Goal: Task Accomplishment & Management: Manage account settings

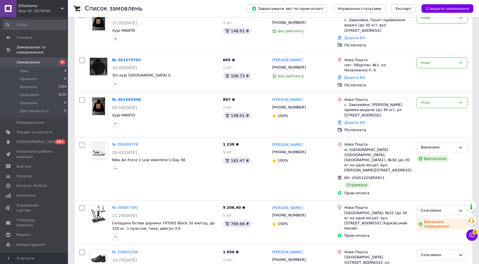
scroll to position [99, 0]
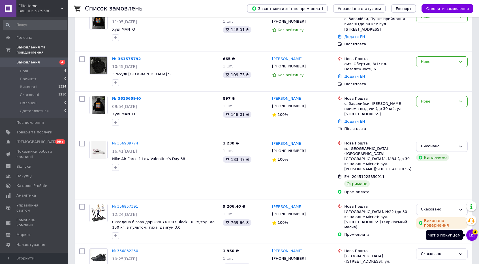
click at [473, 235] on icon at bounding box center [472, 235] width 6 height 6
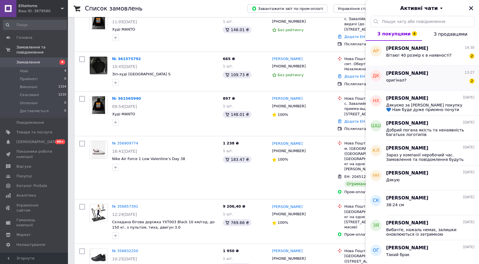
click at [423, 78] on div "оригінал? 2" at bounding box center [430, 81] width 88 height 9
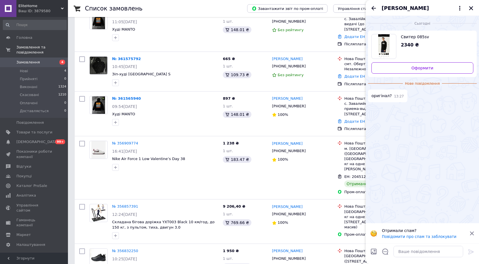
click at [405, 35] on span "Свитер 085sv" at bounding box center [435, 37] width 68 height 6
click at [423, 253] on textarea at bounding box center [428, 251] width 70 height 11
type textarea "Добрий день, копія хорошої якості"
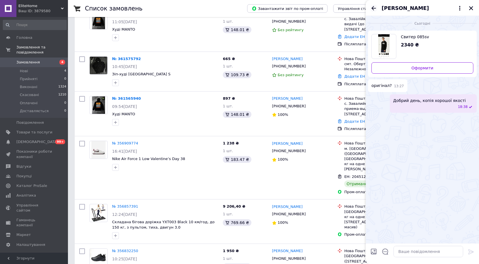
click at [372, 7] on icon "Назад" at bounding box center [373, 8] width 7 height 7
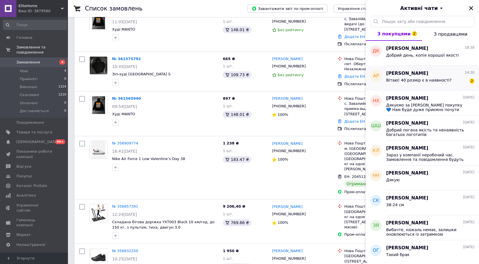
click at [394, 79] on span "Вітаю! 40 розмір є в наявності?" at bounding box center [418, 80] width 65 height 5
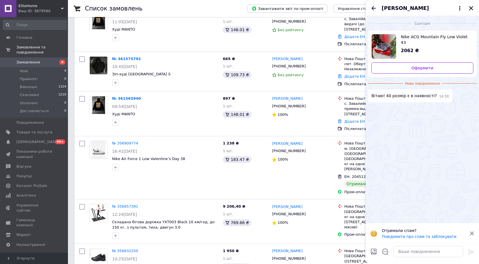
click at [422, 40] on div "Nike ACG Mountain Fly Low Violet 43 2062 ₴" at bounding box center [434, 44] width 77 height 20
click at [411, 251] on textarea at bounding box center [428, 251] width 70 height 11
type textarea "Добрий день, немає. Є розмір 41 - 26 см"
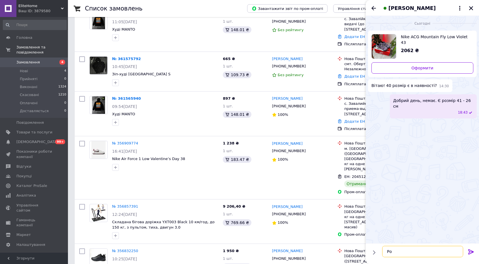
type textarea "Р"
type textarea "40 - 25,5 ось такі моделі"
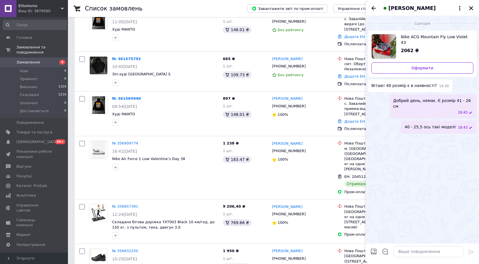
click at [375, 250] on input "Завантажити файли" at bounding box center [373, 251] width 7 height 7
type input "C:\fakepath\Снимок экрана [DATE] 184122.png"
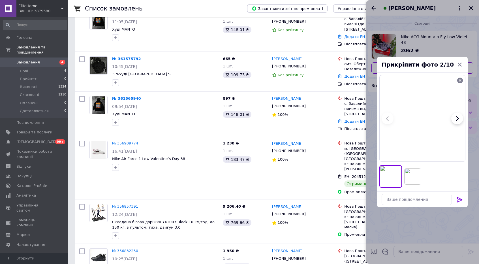
click at [458, 198] on icon at bounding box center [459, 199] width 7 height 7
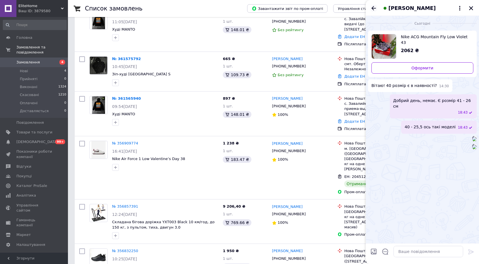
click at [373, 8] on icon "Назад" at bounding box center [373, 8] width 7 height 7
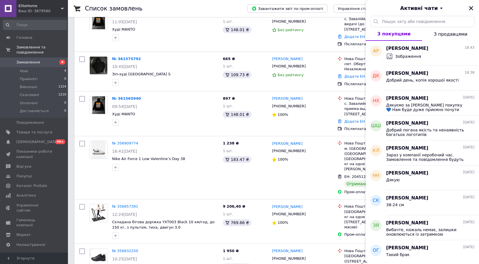
click at [470, 8] on icon "Закрити" at bounding box center [471, 8] width 4 height 4
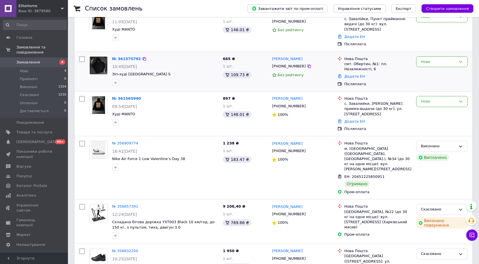
scroll to position [0, 0]
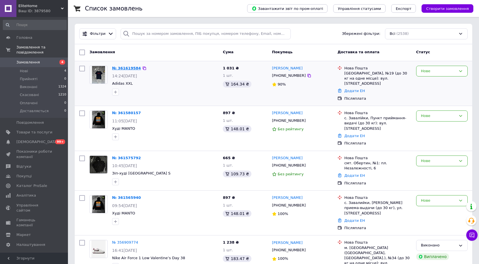
click at [126, 68] on link "№ 361619584" at bounding box center [126, 68] width 29 height 4
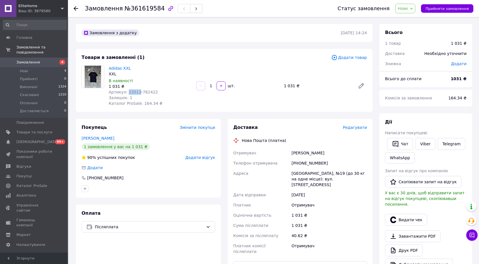
drag, startPoint x: 125, startPoint y: 92, endPoint x: 136, endPoint y: 92, distance: 11.3
click at [136, 92] on span "Артикул: 23513-782422" at bounding box center [133, 92] width 49 height 5
copy span "23513"
click at [422, 147] on link "Viber" at bounding box center [425, 144] width 20 height 12
drag, startPoint x: 124, startPoint y: 86, endPoint x: 108, endPoint y: 70, distance: 22.4
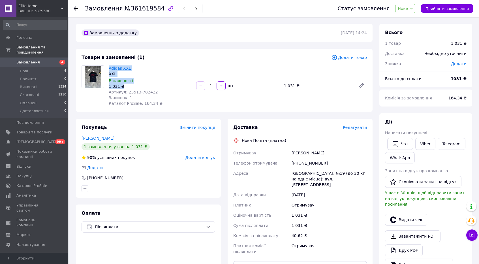
click at [108, 70] on div "Adidas XXL XXL В наявності 1 031 ₴ Артикул: 23513-782422 Залишок: 1 Каталог Pro…" at bounding box center [149, 85] width 87 height 43
copy div "Adidas XXL XXL В наявності 1 031 ₴"
click at [221, 216] on div "Покупець Змінити покупця [PERSON_NAME] 1 замовлення у вас на 1 031 ₴ 90% успішн…" at bounding box center [148, 218] width 152 height 198
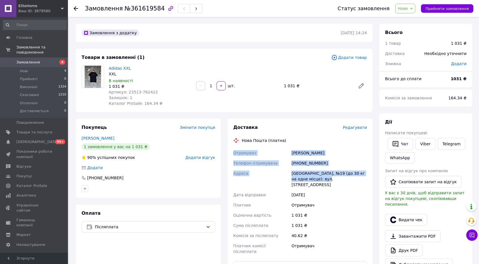
drag, startPoint x: 233, startPoint y: 153, endPoint x: 316, endPoint y: 180, distance: 87.6
click at [316, 180] on div "Отримувач [PERSON_NAME] отримувача [PHONE_NUMBER] Адреса Одеса, №19 (до 30 кг н…" at bounding box center [300, 202] width 136 height 109
copy div "Отримувач [PERSON_NAME] отримувача [PHONE_NUMBER] Адреса Одеса, №19 (до 30 кг н…"
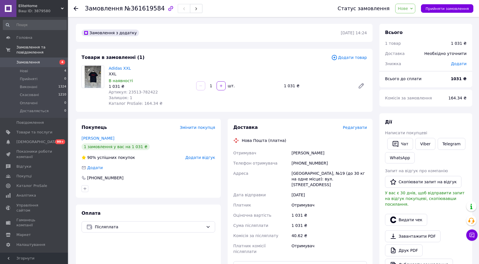
click at [373, 112] on div "Замовлення з додатку [DATE] 14:24 Товари в замовленні (1) Додати товар Adidas X…" at bounding box center [223, 218] width 303 height 389
drag, startPoint x: 126, startPoint y: 93, endPoint x: 136, endPoint y: 94, distance: 10.0
click at [136, 94] on span "Артикул: 23513-782422" at bounding box center [133, 92] width 49 height 5
copy span "23513"
drag, startPoint x: 333, startPoint y: 152, endPoint x: 288, endPoint y: 155, distance: 45.1
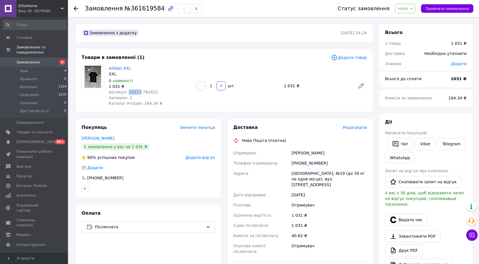
click at [288, 155] on div "Отримувач [PERSON_NAME] отримувача [PHONE_NUMBER] Адреса Одеса, №19 (до 30 кг н…" at bounding box center [300, 202] width 136 height 109
copy div "Отримувач [PERSON_NAME]"
drag, startPoint x: 326, startPoint y: 163, endPoint x: 289, endPoint y: 163, distance: 37.1
click at [289, 163] on div "Отримувач [PERSON_NAME] отримувача [PHONE_NUMBER] Адреса Одеса, №19 (до 30 кг н…" at bounding box center [300, 202] width 136 height 109
copy div "Телефон отримувача [PHONE_NUMBER]"
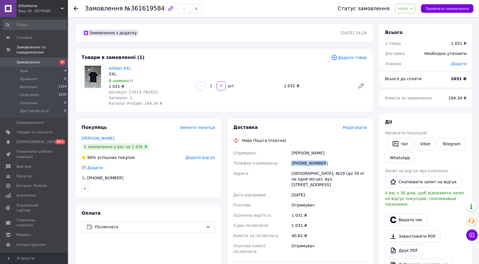
click at [407, 7] on span "Нове" at bounding box center [402, 8] width 10 height 5
click at [408, 57] on li "Доставляється" at bounding box center [412, 54] width 35 height 8
click at [228, 238] on div "Доставка Редагувати Нова Пошта (платна) Отримувач [PERSON_NAME] Телефон отримув…" at bounding box center [299, 218] width 145 height 198
click at [75, 8] on use at bounding box center [76, 8] width 5 height 5
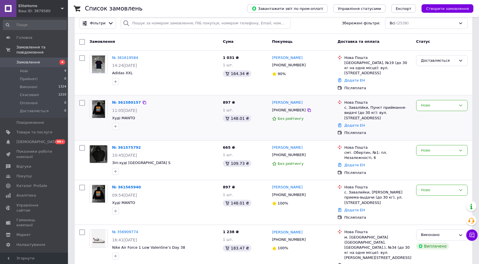
scroll to position [7, 0]
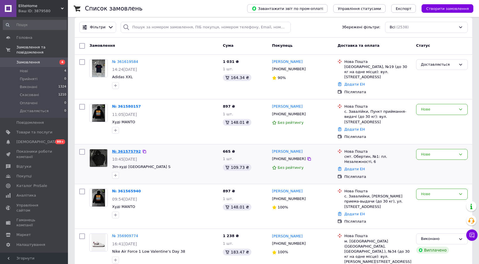
click at [122, 149] on link "№ 361575792" at bounding box center [126, 151] width 29 height 4
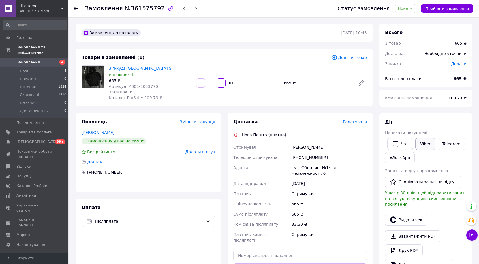
click at [429, 141] on link "Viber" at bounding box center [425, 144] width 20 height 12
drag, startPoint x: 122, startPoint y: 82, endPoint x: 109, endPoint y: 70, distance: 17.6
click at [109, 70] on div "Зіп-худі [GEOGRAPHIC_DATA] S В наявності 665 ₴ Артикул: А001-1053770 Залишок: 6…" at bounding box center [149, 82] width 87 height 37
copy div "Зіп-худі [GEOGRAPHIC_DATA] S В наявності 665 ₴"
click at [223, 220] on div "Покупець Змінити покупця [PERSON_NAME] 1 замовлення у вас на 665 ₴ Без рейтингу…" at bounding box center [148, 209] width 152 height 192
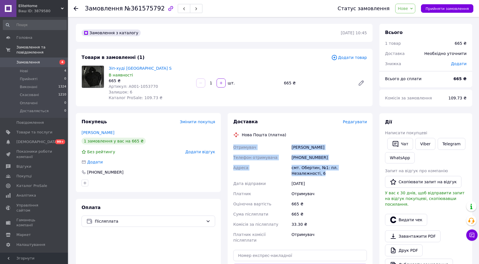
drag, startPoint x: 234, startPoint y: 147, endPoint x: 363, endPoint y: 166, distance: 131.0
click at [363, 166] on div "Отримувач [PERSON_NAME] Телефон отримувача [PHONE_NUMBER] [GEOGRAPHIC_DATA] смт…" at bounding box center [300, 193] width 136 height 103
copy div "Отримувач [PERSON_NAME] Телефон отримувача [PHONE_NUMBER] [GEOGRAPHIC_DATA] смт…"
click at [408, 8] on span "Нове" at bounding box center [402, 8] width 10 height 5
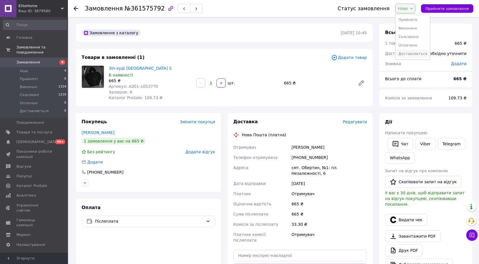
click at [409, 53] on li "Доставляється" at bounding box center [412, 54] width 35 height 8
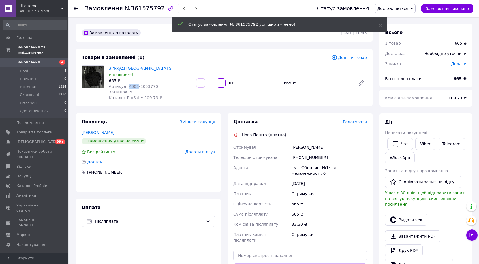
drag, startPoint x: 126, startPoint y: 87, endPoint x: 133, endPoint y: 87, distance: 7.6
click at [133, 87] on span "Артикул: А001-1053770" at bounding box center [133, 86] width 49 height 5
copy span "А001"
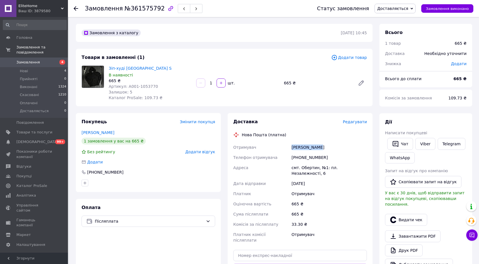
drag, startPoint x: 325, startPoint y: 144, endPoint x: 288, endPoint y: 149, distance: 37.4
click at [288, 149] on div "Отримувач [PERSON_NAME] Телефон отримувача [PHONE_NUMBER] [GEOGRAPHIC_DATA] смт…" at bounding box center [300, 193] width 136 height 103
copy div "Отримувач [PERSON_NAME]"
drag, startPoint x: 324, startPoint y: 157, endPoint x: 291, endPoint y: 158, distance: 32.3
click at [291, 158] on div "[PHONE_NUMBER]" at bounding box center [329, 157] width 78 height 10
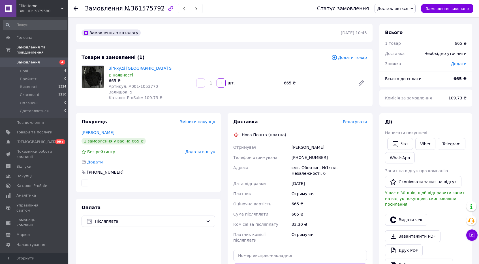
click at [77, 11] on div at bounding box center [76, 9] width 5 height 6
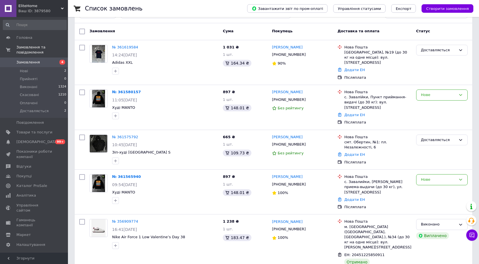
scroll to position [20, 0]
click at [124, 175] on link "№ 361565940" at bounding box center [126, 177] width 29 height 4
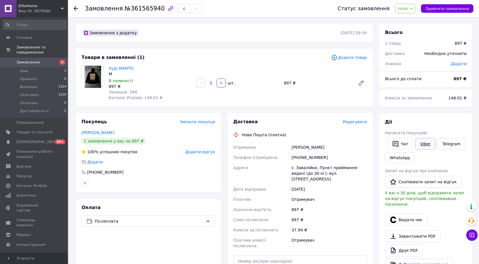
click at [423, 143] on link "Viber" at bounding box center [425, 144] width 20 height 12
drag, startPoint x: 124, startPoint y: 87, endPoint x: 107, endPoint y: 70, distance: 23.2
click at [107, 70] on div "Худі MANTO M В наявності 897 ₴ Залишок: 566 Каталог ProSale: 148.01 ₴" at bounding box center [149, 82] width 87 height 37
click at [228, 220] on div "Доставка Редагувати Нова Пошта (платна) Отримувач [PERSON_NAME] Телефон отримув…" at bounding box center [299, 212] width 145 height 198
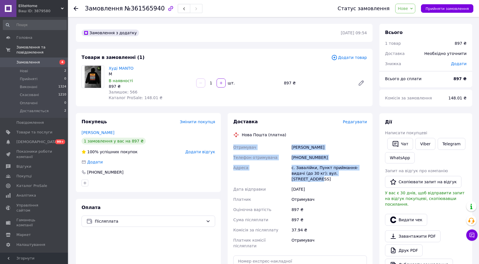
drag, startPoint x: 233, startPoint y: 147, endPoint x: 354, endPoint y: 173, distance: 123.6
click at [354, 173] on div "Отримувач [PERSON_NAME] Телефон отримувача [PHONE_NUMBER] Адреса с. Завалійки, …" at bounding box center [300, 196] width 136 height 109
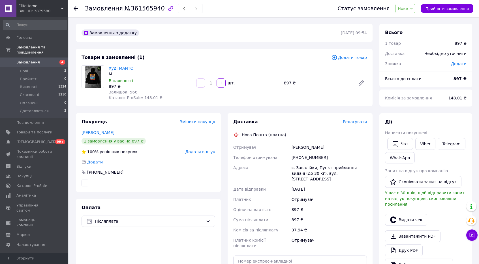
click at [222, 226] on div "Покупець Змінити покупця [PERSON_NAME] 1 замовлення у вас на 897 ₴ 100% успішни…" at bounding box center [148, 212] width 152 height 198
drag, startPoint x: 133, startPoint y: 68, endPoint x: 118, endPoint y: 71, distance: 15.2
click at [118, 71] on span "Худі MANTO" at bounding box center [150, 68] width 83 height 6
drag, startPoint x: 315, startPoint y: 147, endPoint x: 292, endPoint y: 148, distance: 22.9
click at [292, 148] on div "[PERSON_NAME]" at bounding box center [329, 147] width 78 height 10
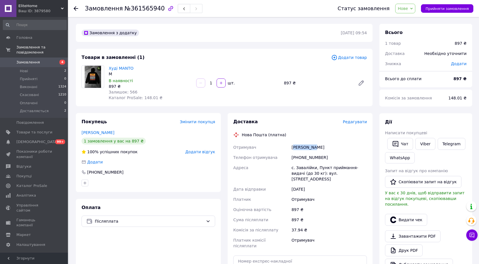
click at [317, 147] on div "[PERSON_NAME]" at bounding box center [329, 147] width 78 height 10
drag, startPoint x: 317, startPoint y: 147, endPoint x: 289, endPoint y: 149, distance: 28.4
click at [289, 149] on div "Отримувач [PERSON_NAME] Телефон отримувача [PHONE_NUMBER] Адреса с. Завалійки, …" at bounding box center [300, 196] width 136 height 109
drag, startPoint x: 324, startPoint y: 158, endPoint x: 289, endPoint y: 162, distance: 35.1
click at [289, 162] on div "Отримувач [PERSON_NAME] Телефон отримувача [PHONE_NUMBER] Адреса с. Завалійки, …" at bounding box center [300, 196] width 136 height 109
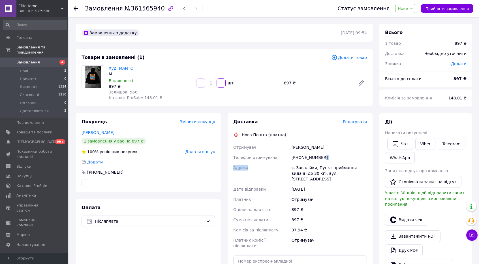
click at [326, 157] on div "[PHONE_NUMBER]" at bounding box center [329, 157] width 78 height 10
drag, startPoint x: 326, startPoint y: 157, endPoint x: 292, endPoint y: 159, distance: 34.3
click at [292, 159] on div "[PHONE_NUMBER]" at bounding box center [329, 157] width 78 height 10
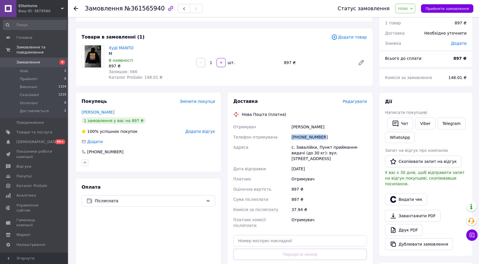
scroll to position [21, 0]
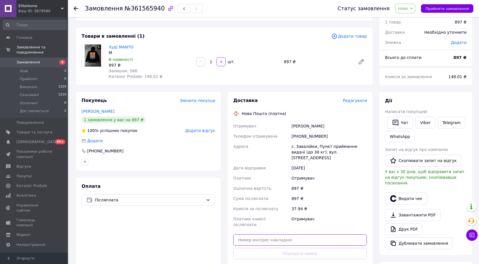
click at [267, 234] on input "text" at bounding box center [300, 239] width 134 height 11
paste input "20451247465573"
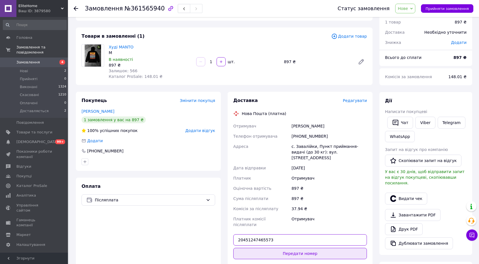
type input "20451247465573"
click at [270, 248] on button "Передати номер" at bounding box center [300, 253] width 134 height 11
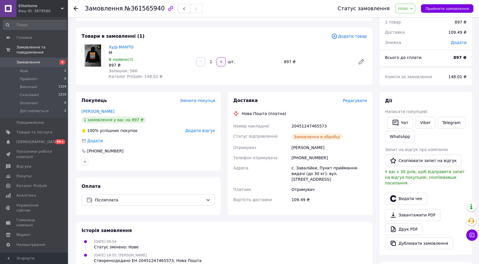
click at [408, 10] on span "Нове" at bounding box center [402, 8] width 10 height 5
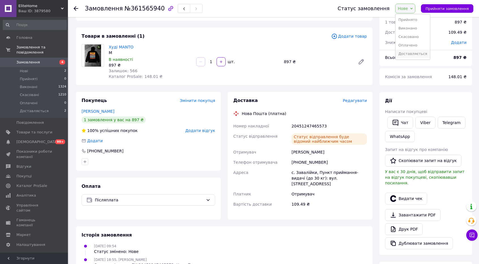
click at [416, 51] on li "Доставляється" at bounding box center [412, 54] width 35 height 8
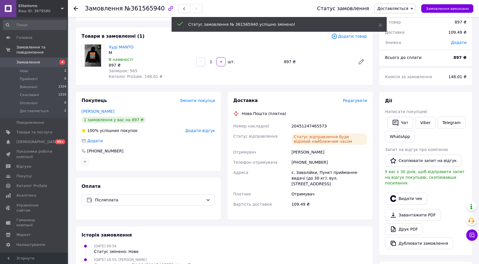
click at [75, 9] on icon at bounding box center [76, 8] width 5 height 5
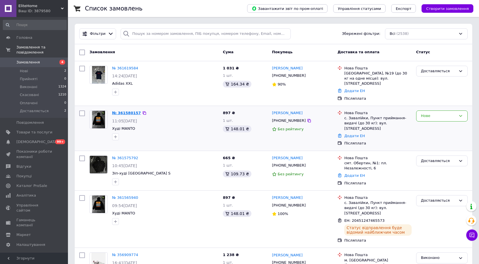
click at [118, 111] on link "№ 361580157" at bounding box center [126, 113] width 29 height 4
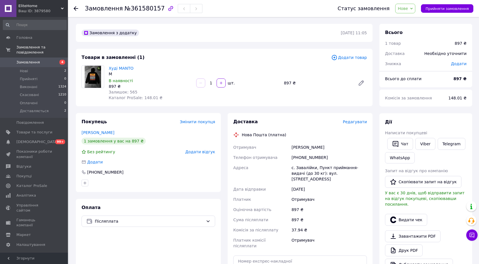
click at [75, 7] on icon at bounding box center [76, 8] width 5 height 5
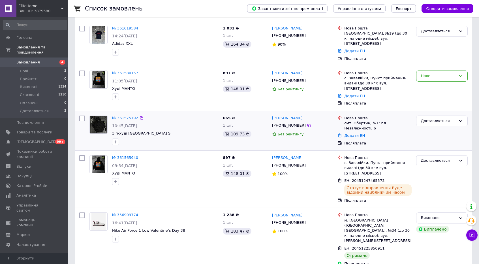
scroll to position [40, 0]
